Goal: Obtain resource: Download file/media

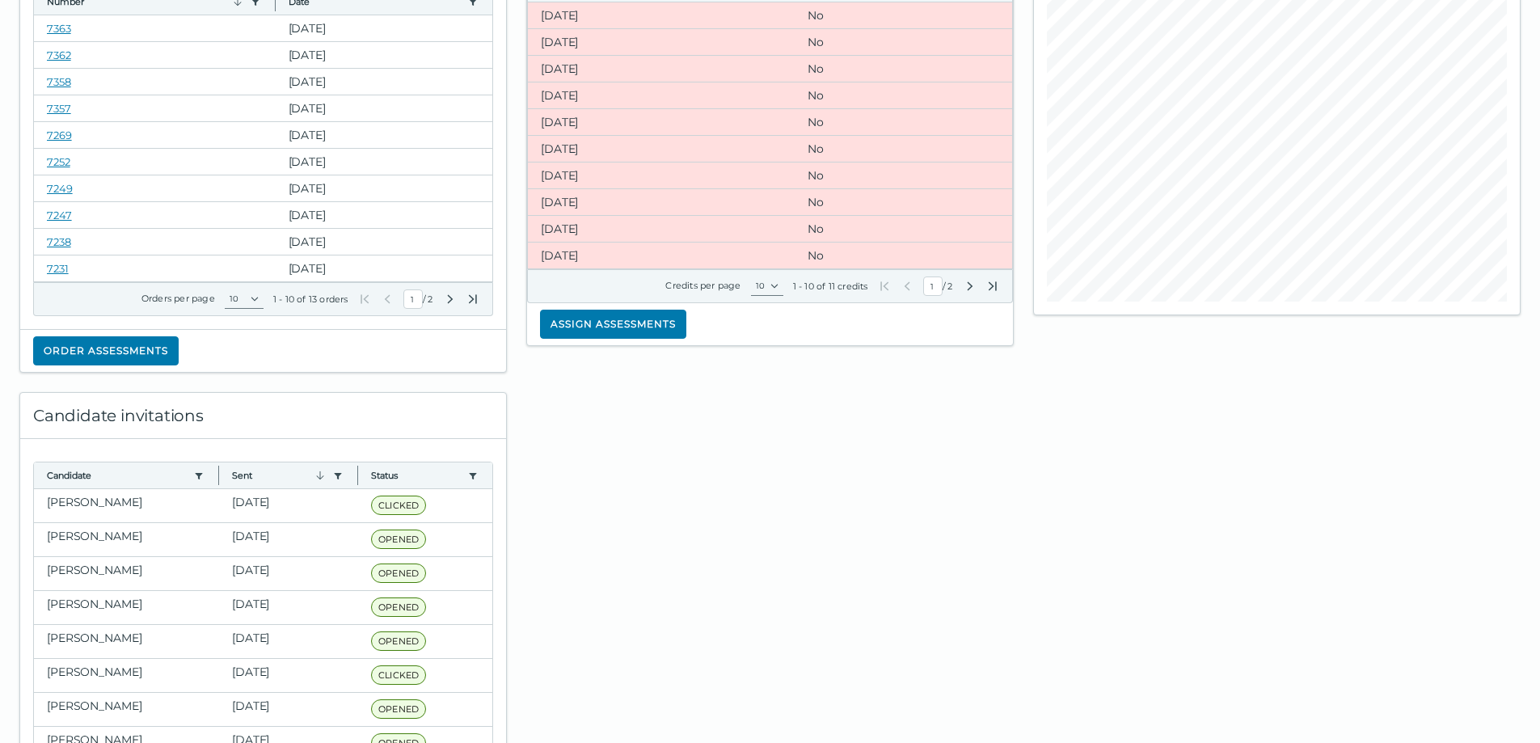
scroll to position [243, 0]
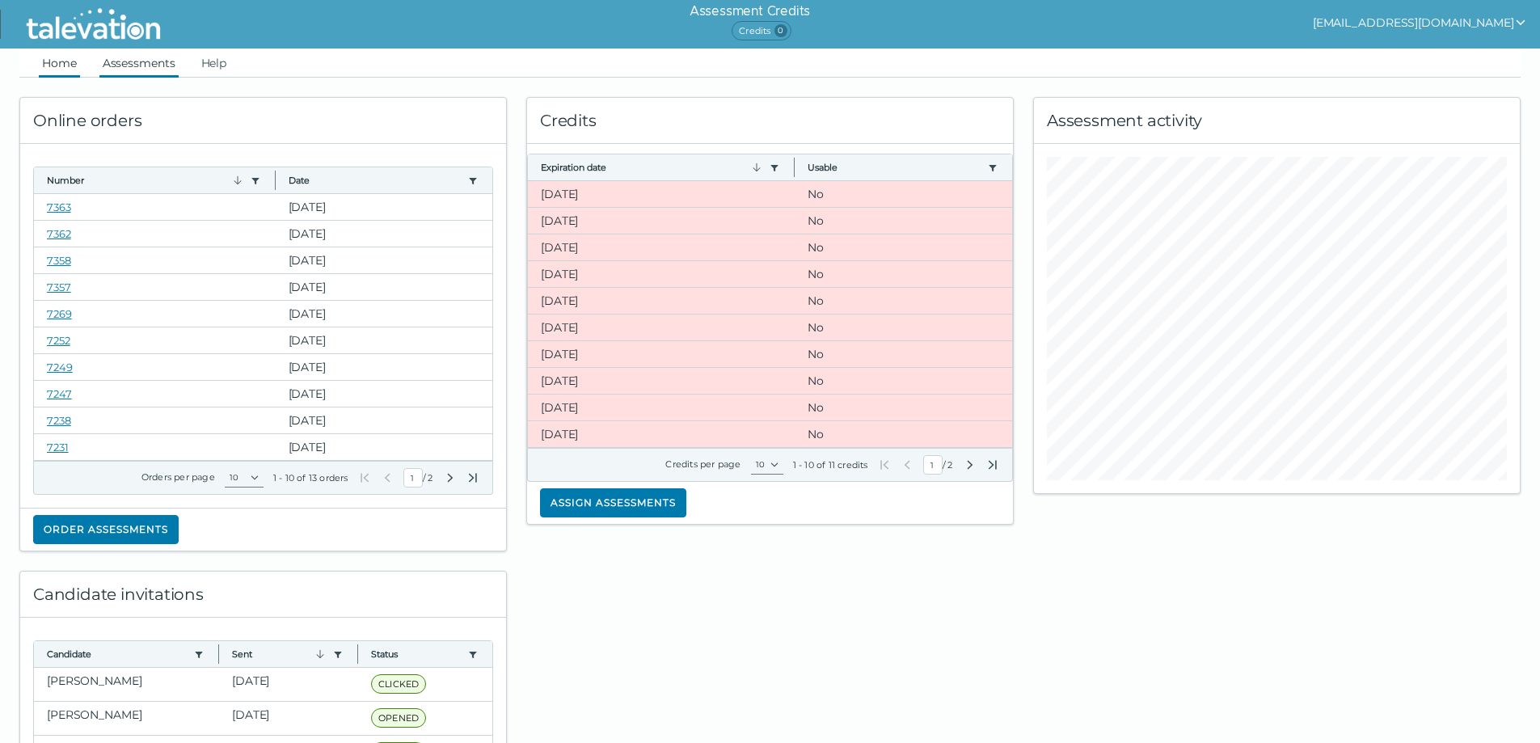
click at [147, 58] on link "Assessments" at bounding box center [138, 63] width 79 height 29
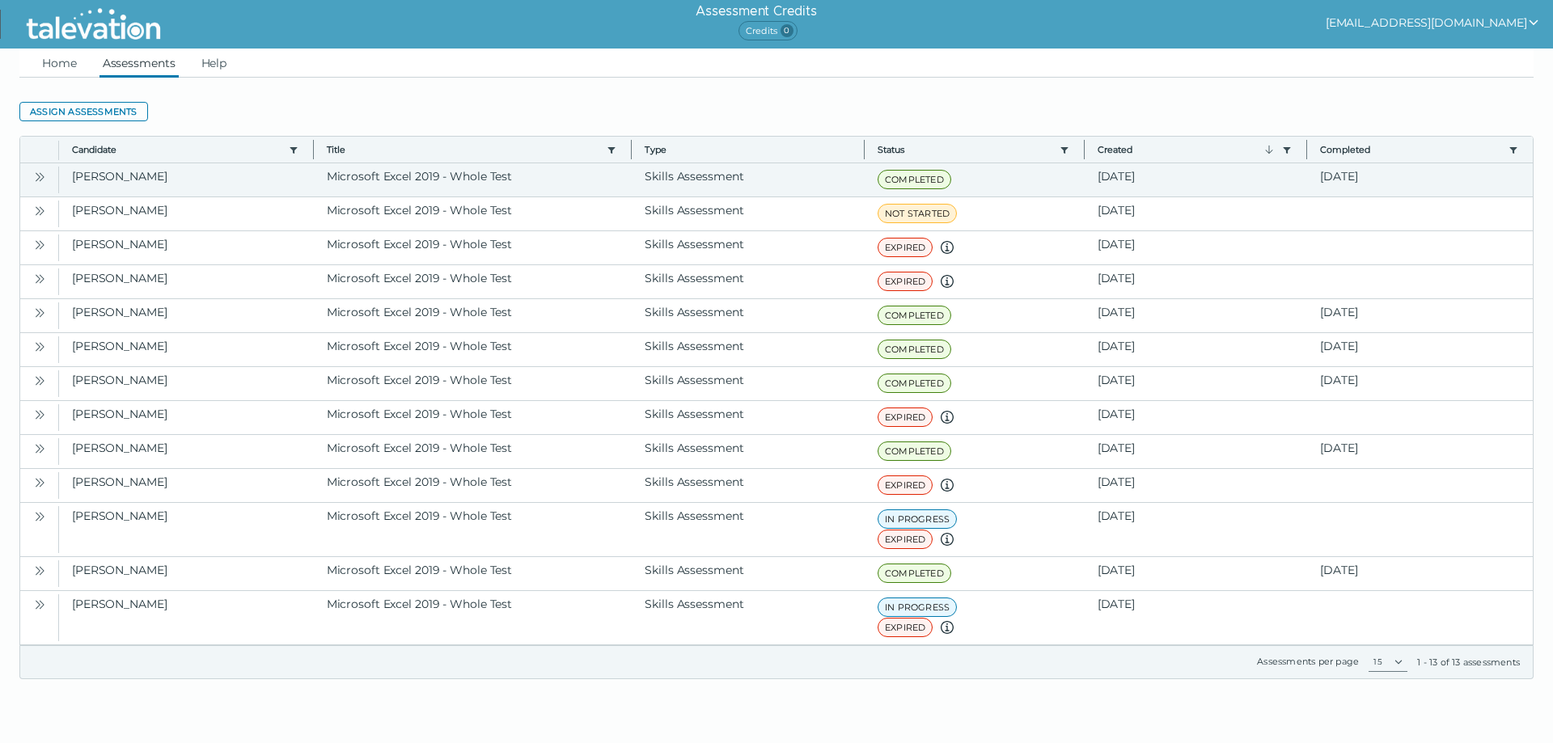
click at [40, 175] on icon "Open" at bounding box center [39, 177] width 13 height 13
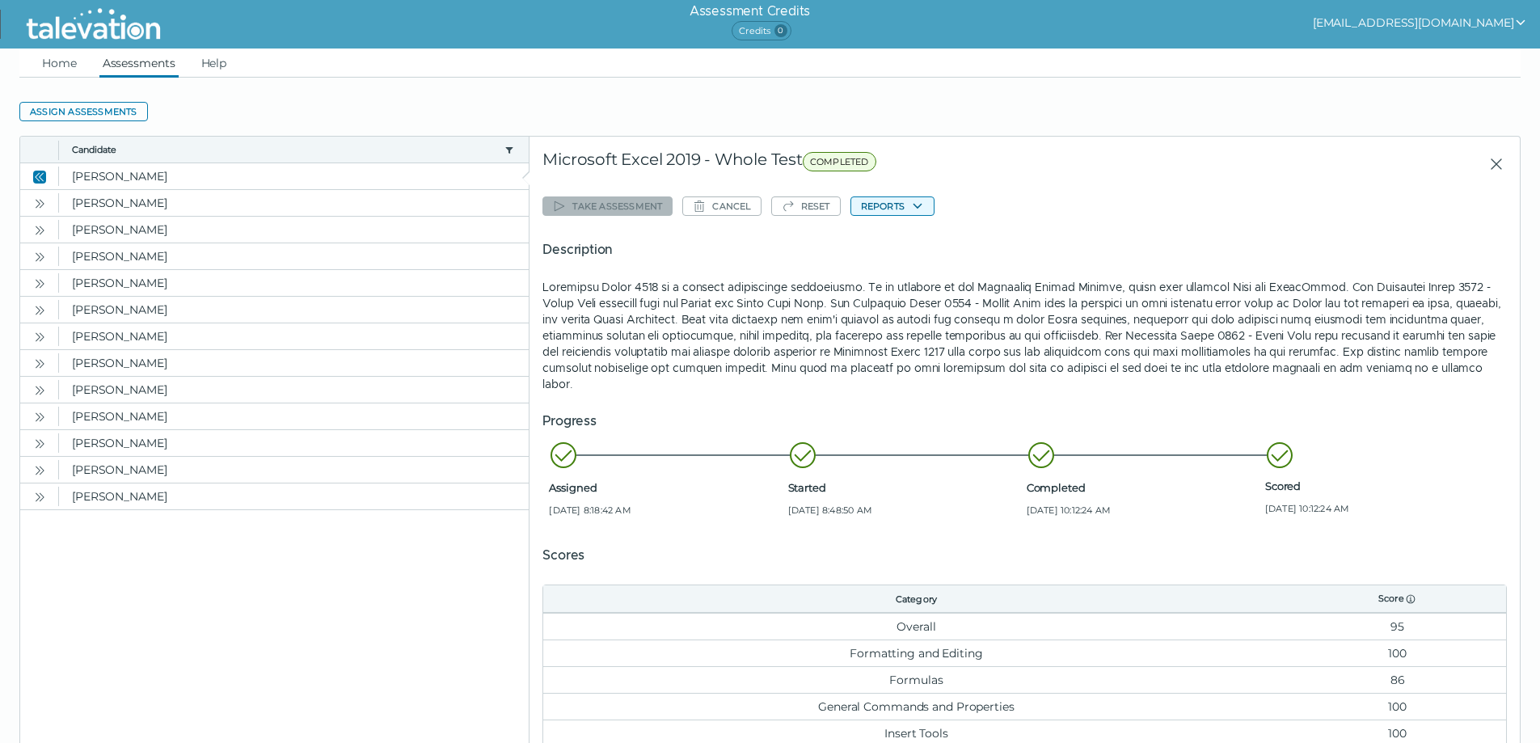
click at [891, 211] on button "Reports" at bounding box center [893, 206] width 84 height 19
click at [891, 235] on button "Microsoft Excel 2019 - Whole Test" at bounding box center [949, 237] width 194 height 19
